Goal: Task Accomplishment & Management: Use online tool/utility

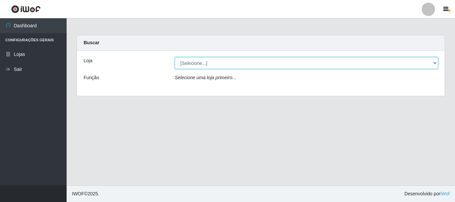
click at [232, 67] on select "[Selecione...] [GEOGRAPHIC_DATA] [GEOGRAPHIC_DATA]" at bounding box center [307, 63] width 264 height 12
select select "64"
click at [175, 57] on select "[Selecione...] [GEOGRAPHIC_DATA] [GEOGRAPHIC_DATA]" at bounding box center [307, 63] width 264 height 12
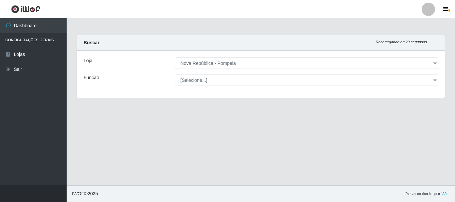
click at [238, 83] on select "[Selecione...] Balconista Operador de Caixa Recepcionista Repositor" at bounding box center [307, 80] width 264 height 12
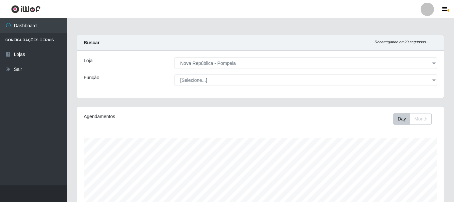
scroll to position [138, 366]
select select "22"
click at [174, 74] on select "[Selecione...] Balconista Operador de Caixa Recepcionista Repositor" at bounding box center [305, 80] width 262 height 12
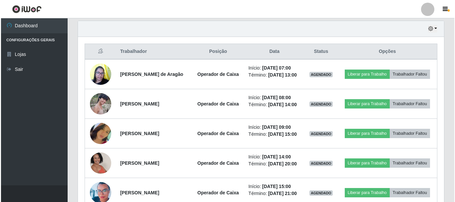
scroll to position [233, 0]
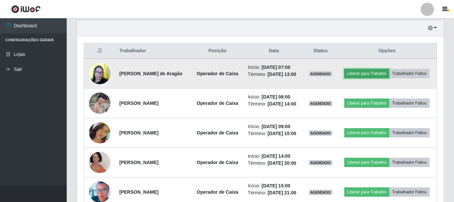
click at [388, 73] on button "Liberar para Trabalho" at bounding box center [366, 73] width 45 height 9
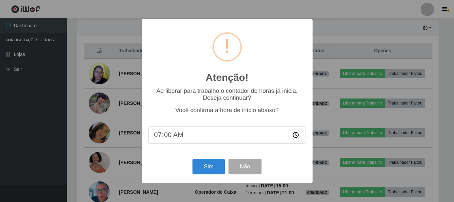
scroll to position [138, 363]
click at [210, 168] on button "Sim" at bounding box center [209, 167] width 32 height 16
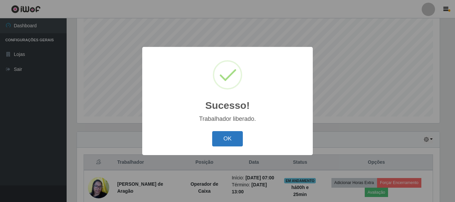
click at [236, 137] on button "OK" at bounding box center [227, 139] width 31 height 16
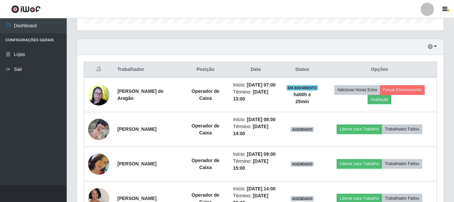
scroll to position [200, 0]
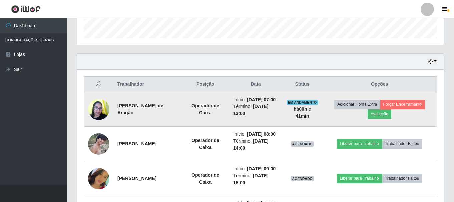
drag, startPoint x: 114, startPoint y: 109, endPoint x: 169, endPoint y: 118, distance: 55.7
click at [169, 118] on td "[PERSON_NAME] de Aragão" at bounding box center [147, 109] width 68 height 35
copy strong "[PERSON_NAME] de Aragão"
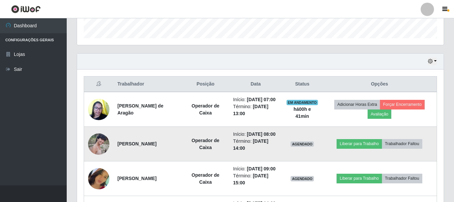
drag, startPoint x: 116, startPoint y: 150, endPoint x: 170, endPoint y: 163, distance: 55.6
click at [170, 162] on td "[PERSON_NAME]" at bounding box center [147, 144] width 68 height 35
copy strong "[PERSON_NAME]"
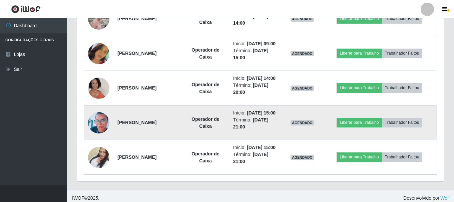
scroll to position [305, 0]
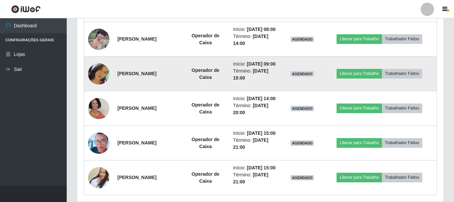
drag, startPoint x: 117, startPoint y: 89, endPoint x: 168, endPoint y: 99, distance: 52.6
click at [168, 91] on td "[PERSON_NAME]" at bounding box center [147, 74] width 68 height 35
copy strong "[PERSON_NAME]"
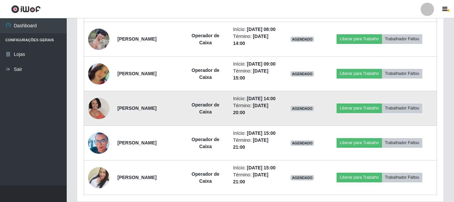
drag, startPoint x: 118, startPoint y: 135, endPoint x: 183, endPoint y: 140, distance: 64.9
click at [182, 126] on td "[PERSON_NAME]" at bounding box center [147, 108] width 68 height 35
copy strong "[PERSON_NAME]"
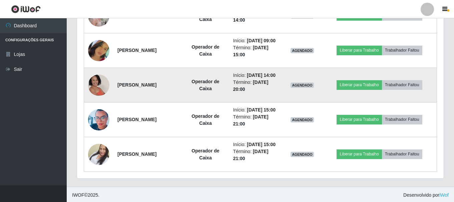
scroll to position [372, 0]
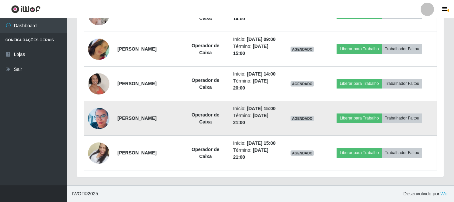
drag, startPoint x: 115, startPoint y: 103, endPoint x: 158, endPoint y: 124, distance: 47.4
click at [158, 124] on td "[PERSON_NAME]" at bounding box center [147, 118] width 68 height 35
copy strong "[PERSON_NAME]"
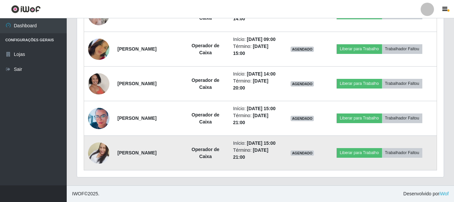
drag, startPoint x: 116, startPoint y: 149, endPoint x: 173, endPoint y: 150, distance: 57.0
click at [173, 150] on td "[PERSON_NAME]" at bounding box center [147, 153] width 68 height 35
copy strong "[PERSON_NAME]"
